Goal: Task Accomplishment & Management: Manage account settings

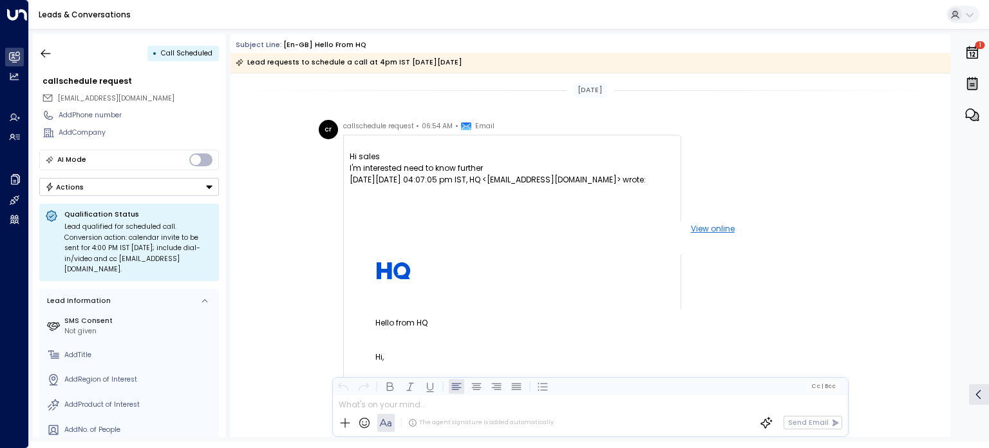
click at [155, 184] on button "Actions" at bounding box center [129, 187] width 180 height 18
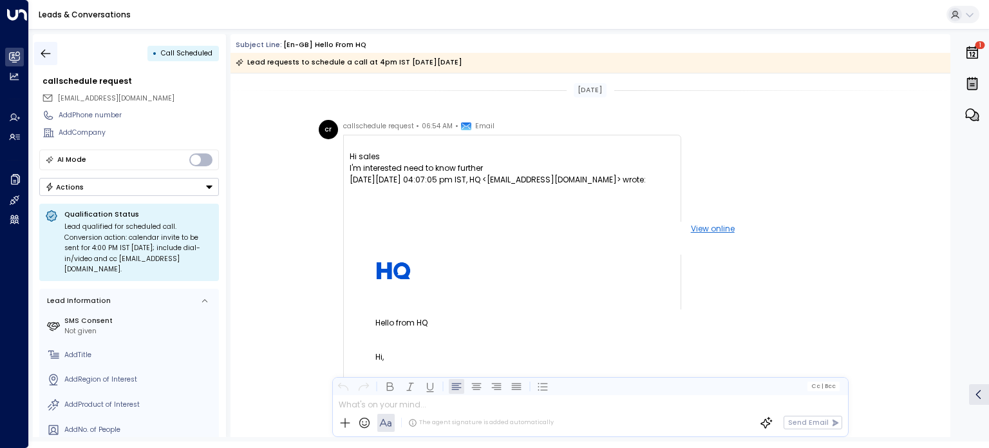
click at [41, 51] on icon "button" at bounding box center [45, 53] width 13 height 13
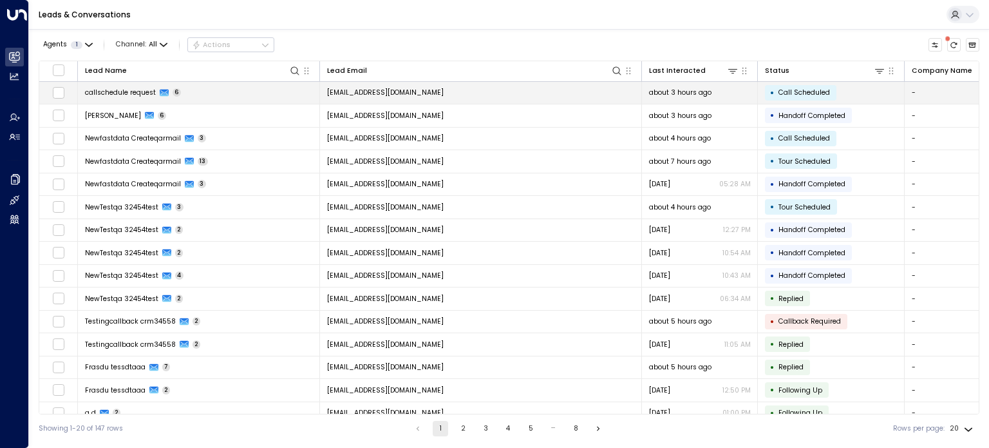
click at [160, 92] on icon at bounding box center [164, 93] width 9 height 7
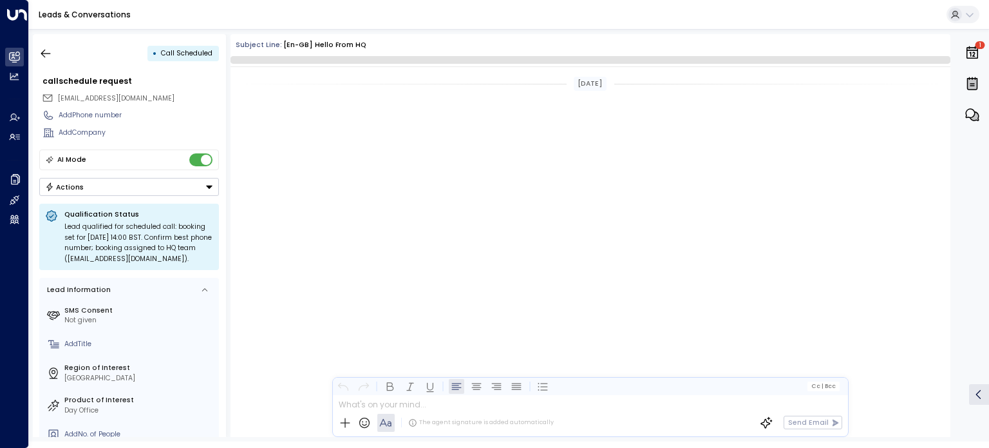
scroll to position [2036, 0]
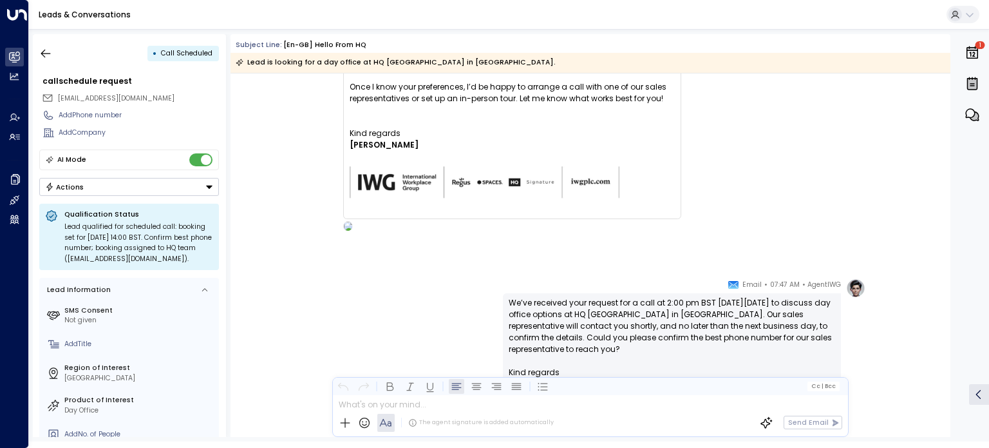
click at [136, 184] on button "Actions" at bounding box center [129, 187] width 180 height 18
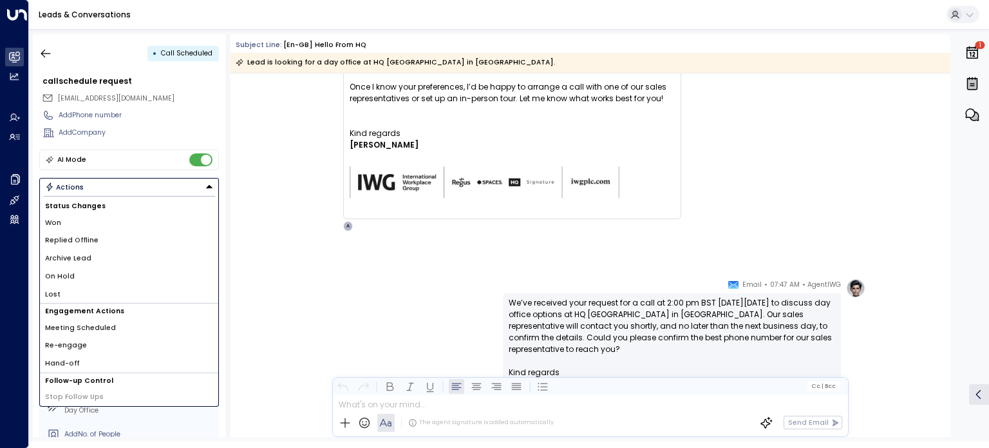
click at [100, 256] on li "Archive Lead" at bounding box center [129, 258] width 178 height 18
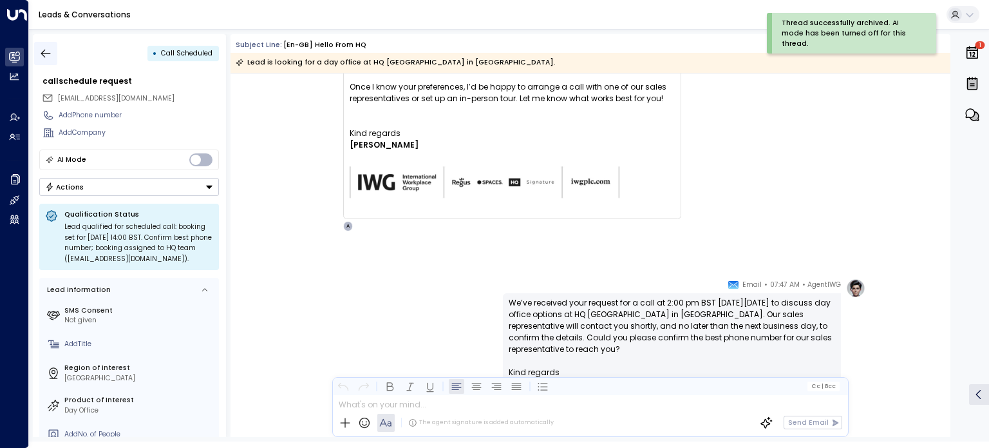
click at [44, 52] on icon "button" at bounding box center [45, 53] width 13 height 13
